Goal: Obtain resource: Obtain resource

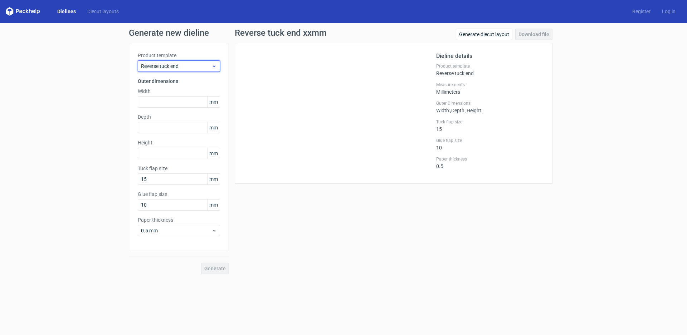
click at [199, 65] on span "Reverse tuck end" at bounding box center [176, 66] width 70 height 7
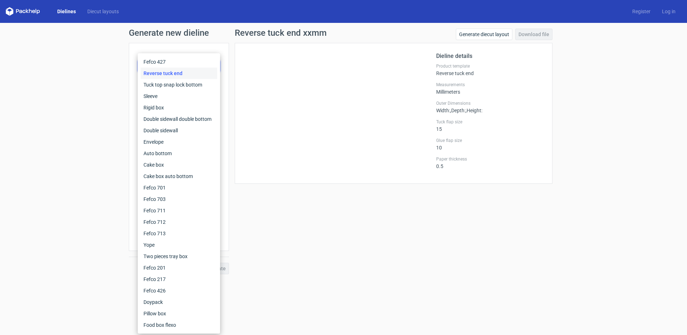
click at [301, 195] on div "Reverse tuck end xxmm Generate diecut layout Download file Dieline details Prod…" at bounding box center [393, 152] width 329 height 246
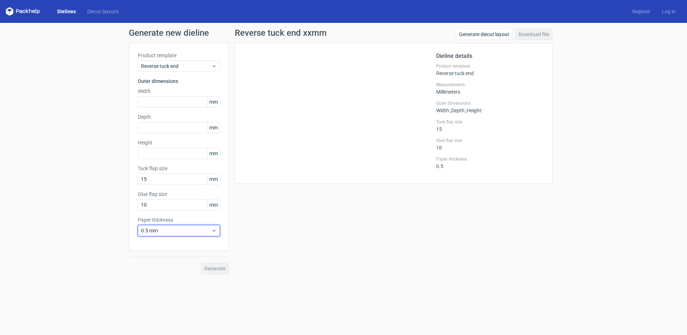
click at [206, 235] on div "0.5 mm" at bounding box center [179, 230] width 82 height 11
click at [169, 68] on span "Reverse tuck end" at bounding box center [176, 66] width 70 height 7
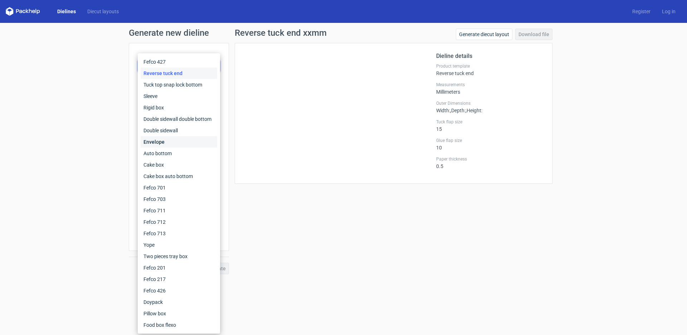
click at [177, 143] on div "Envelope" at bounding box center [179, 141] width 77 height 11
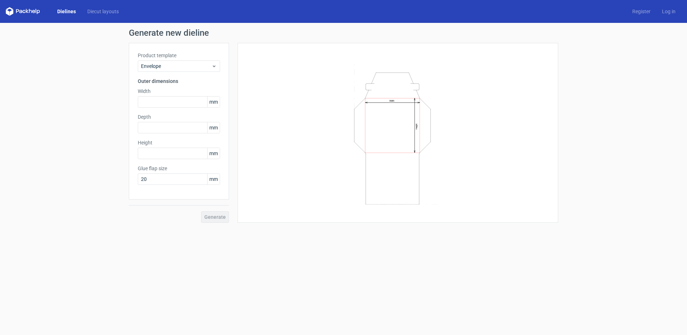
click at [420, 123] on line at bounding box center [420, 125] width 0 height 54
click at [393, 98] on icon "Width Height" at bounding box center [397, 133] width 215 height 143
click at [180, 103] on input "text" at bounding box center [179, 101] width 82 height 11
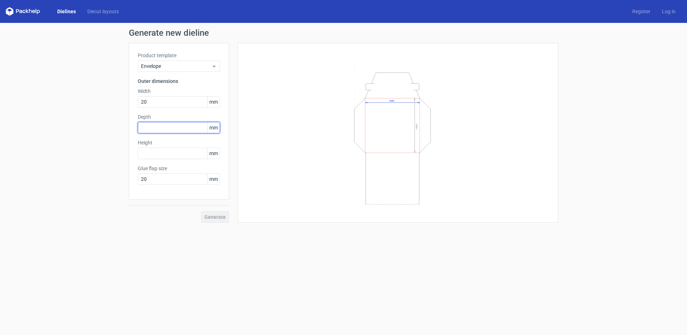
click at [173, 132] on div "Depth mm" at bounding box center [179, 123] width 82 height 20
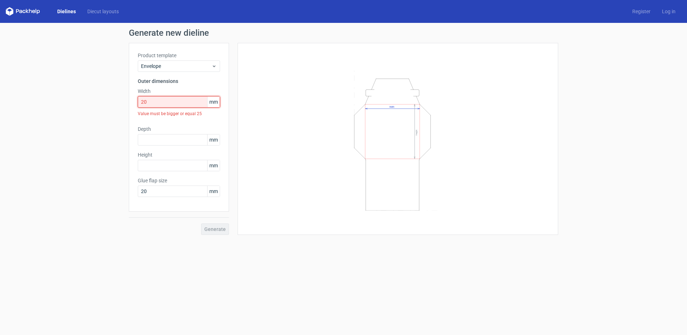
drag, startPoint x: 168, startPoint y: 97, endPoint x: 82, endPoint y: 116, distance: 88.2
click at [82, 116] on div "Generate new dieline Product template Envelope Outer dimensions Width 20 mm Val…" at bounding box center [343, 132] width 687 height 218
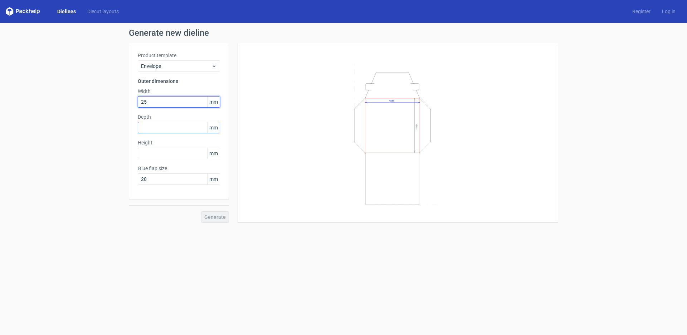
type input "25"
click at [168, 127] on input "text" at bounding box center [179, 127] width 82 height 11
type input "25"
click at [164, 147] on div "Height mm" at bounding box center [179, 149] width 82 height 20
click at [164, 151] on input "text" at bounding box center [179, 153] width 82 height 11
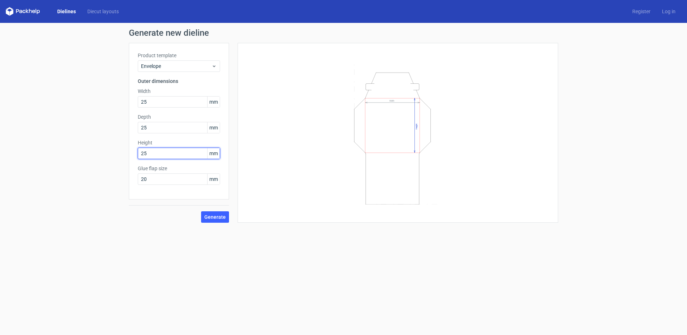
type input "25"
click at [162, 172] on div "Glue flap size 20 mm" at bounding box center [179, 175] width 82 height 20
click at [215, 212] on button "Generate" at bounding box center [215, 216] width 28 height 11
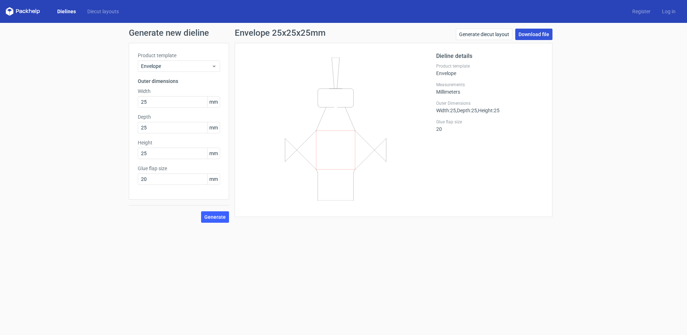
click at [524, 35] on link "Download file" at bounding box center [533, 34] width 37 height 11
drag, startPoint x: 136, startPoint y: 107, endPoint x: 120, endPoint y: 110, distance: 16.7
click at [120, 110] on div "Generate new dieline Product template Envelope Outer dimensions Width 25 mm Dep…" at bounding box center [343, 126] width 687 height 206
type input "4"
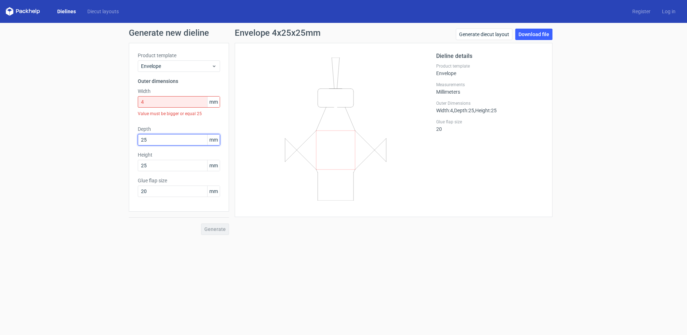
click at [160, 128] on div "Depth 25 mm" at bounding box center [179, 136] width 82 height 20
type input "2"
type input "5"
click at [163, 169] on div "Height 25 mm" at bounding box center [179, 161] width 82 height 20
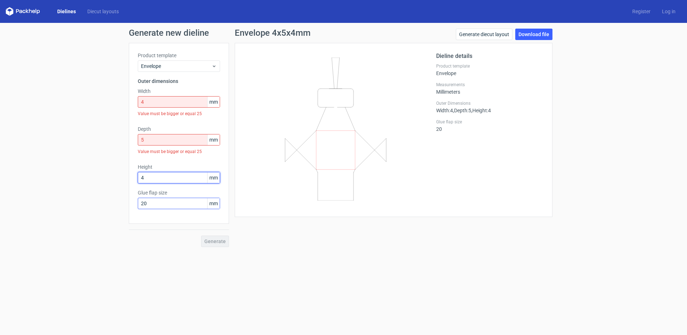
type input "4"
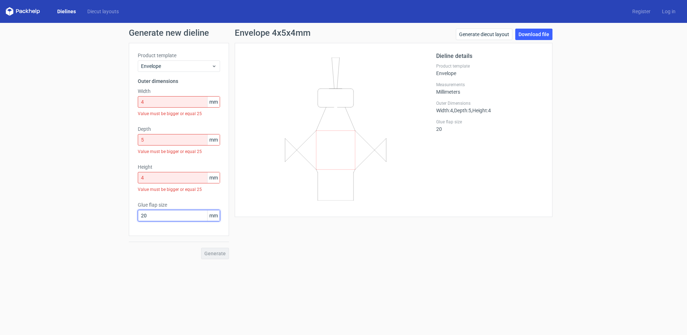
click at [167, 200] on div "Product template Envelope Outer dimensions Width 4 mm Value must be bigger or e…" at bounding box center [179, 139] width 100 height 193
type input "3"
